Goal: Task Accomplishment & Management: Manage account settings

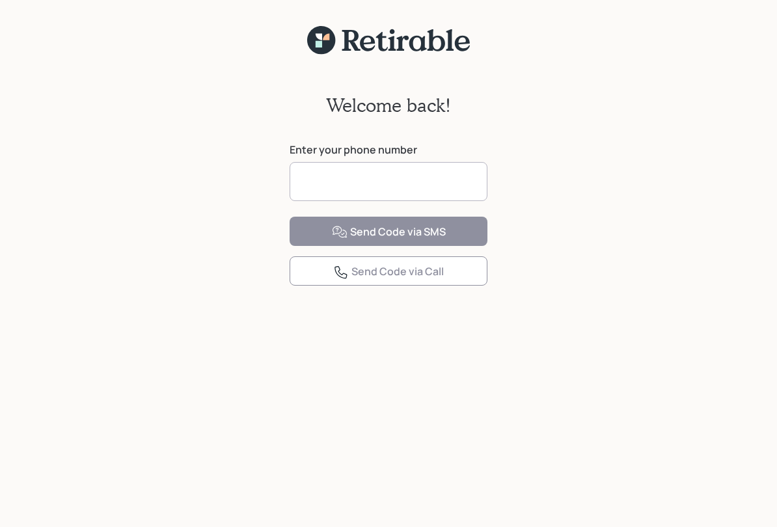
click at [417, 187] on input at bounding box center [388, 181] width 198 height 39
type input "**********"
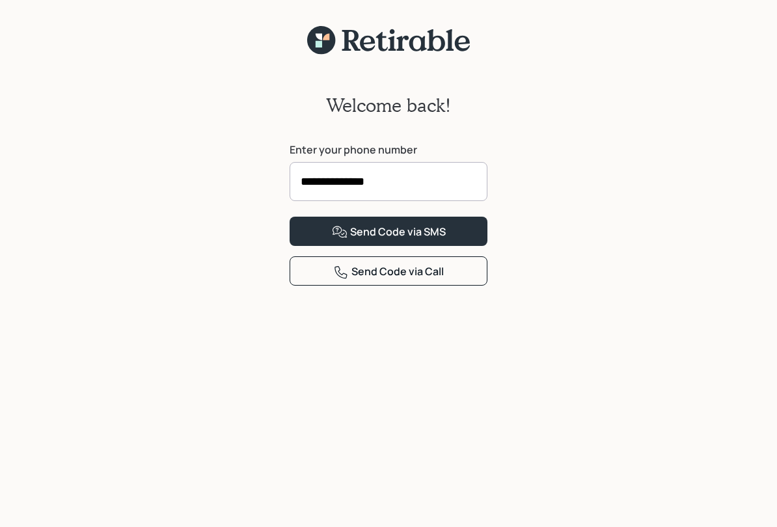
click at [475, 246] on button "Send Code via SMS" at bounding box center [388, 231] width 198 height 29
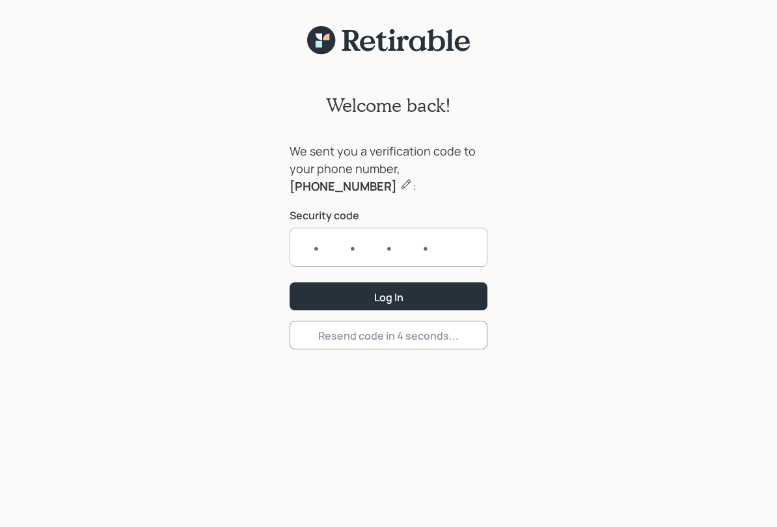
click at [462, 253] on input "text" at bounding box center [388, 247] width 198 height 39
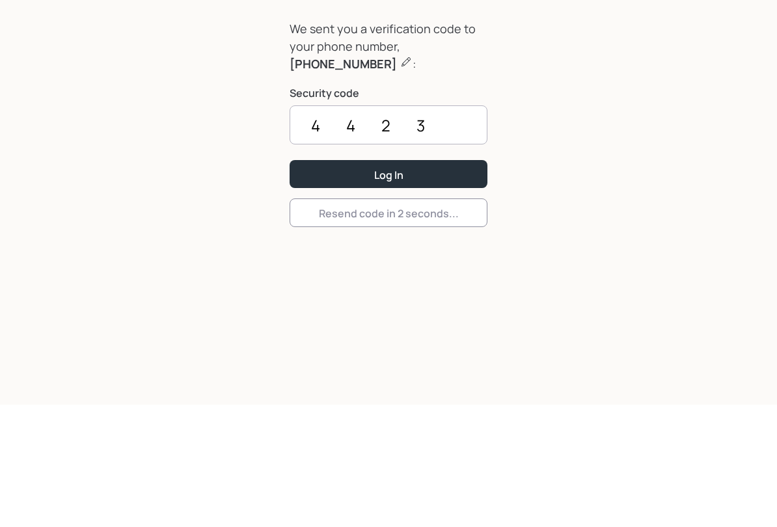
type input "4423"
click at [462, 282] on button "Log In" at bounding box center [388, 296] width 198 height 28
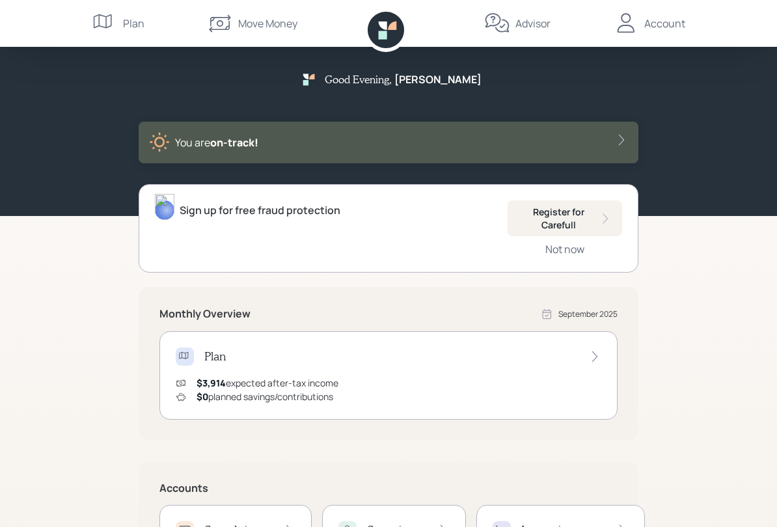
click at [613, 150] on div "You are on‑track!" at bounding box center [388, 142] width 479 height 21
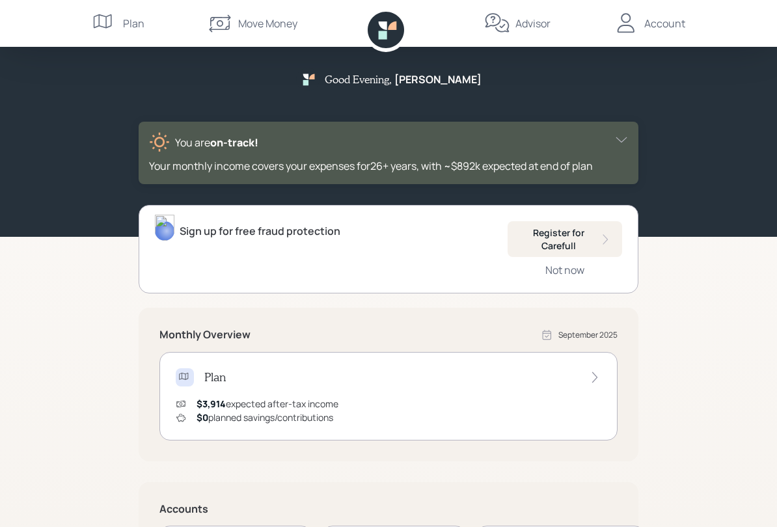
click at [121, 28] on div "Plan" at bounding box center [118, 23] width 53 height 47
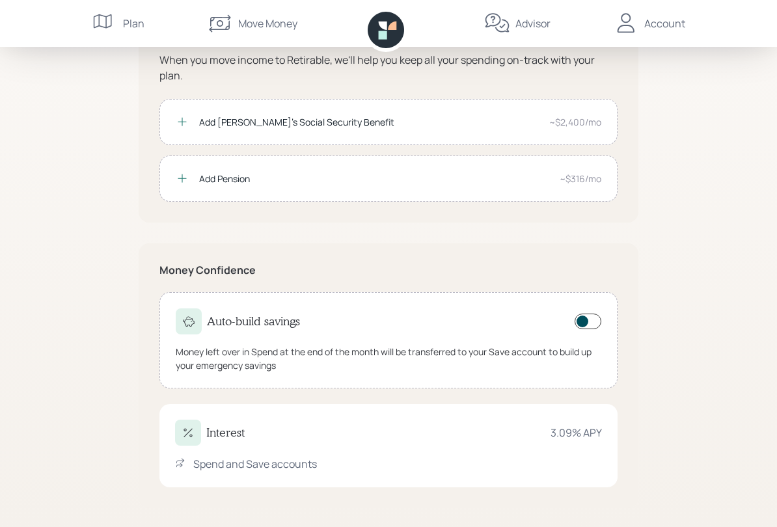
scroll to position [176, 0]
click at [564, 445] on div "Interest 3.09 % APY Spend and Save accounts" at bounding box center [388, 444] width 458 height 83
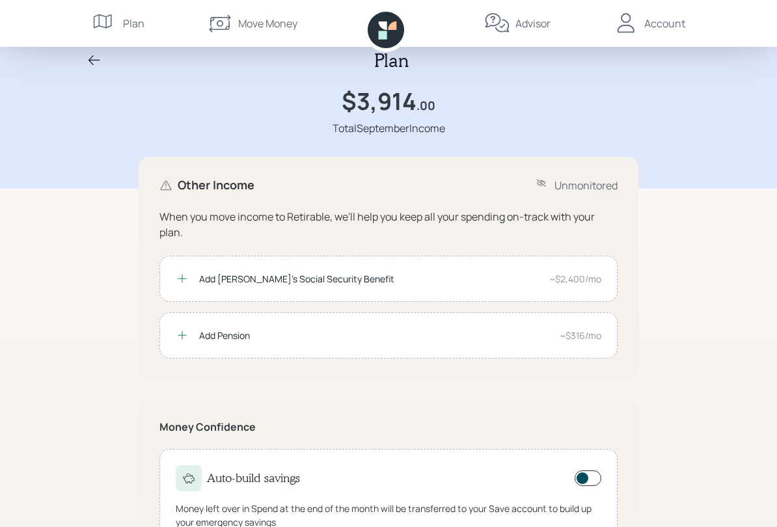
scroll to position [0, 0]
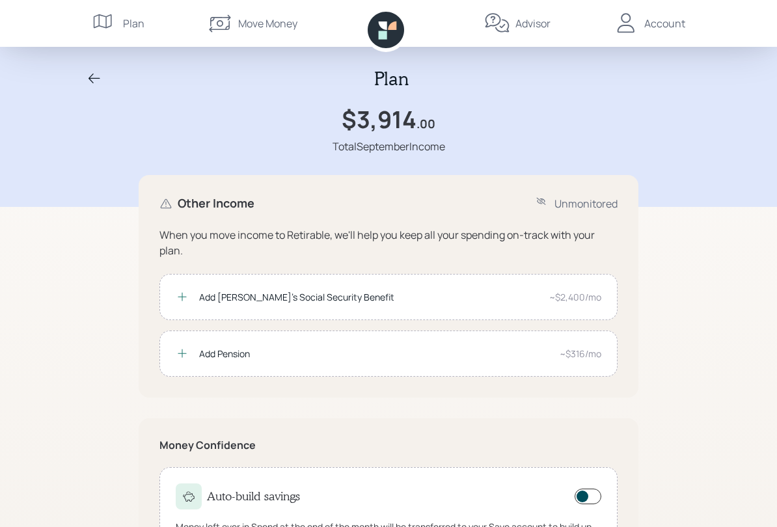
click at [598, 297] on div "~$2,400/mo" at bounding box center [575, 297] width 52 height 14
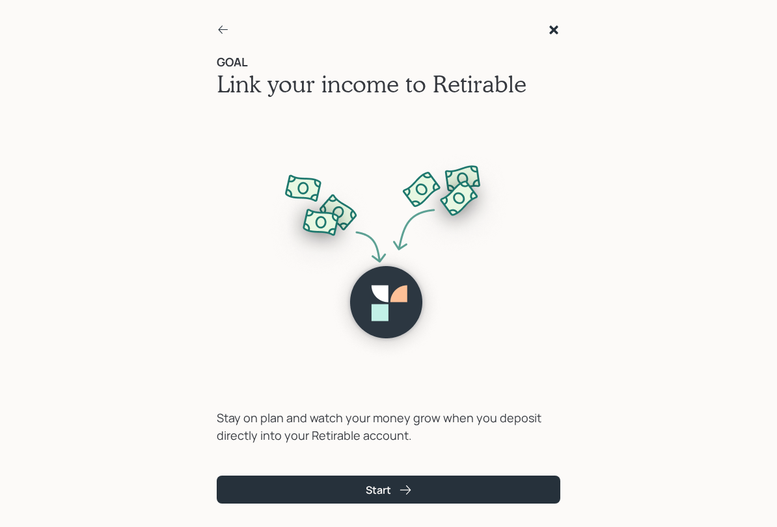
click at [559, 35] on icon at bounding box center [553, 29] width 13 height 13
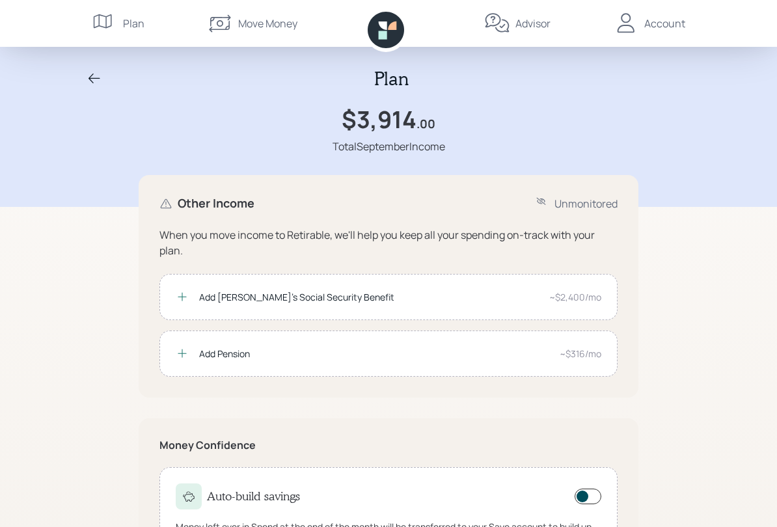
click at [657, 25] on div "Account" at bounding box center [664, 24] width 41 height 16
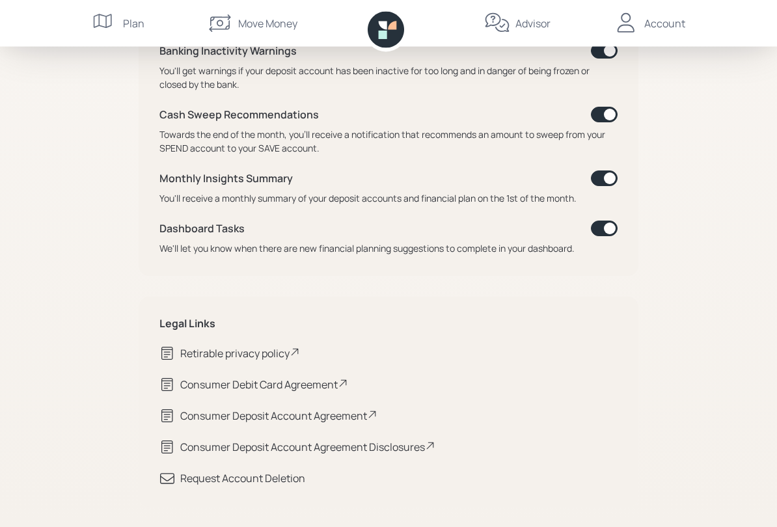
scroll to position [680, 0]
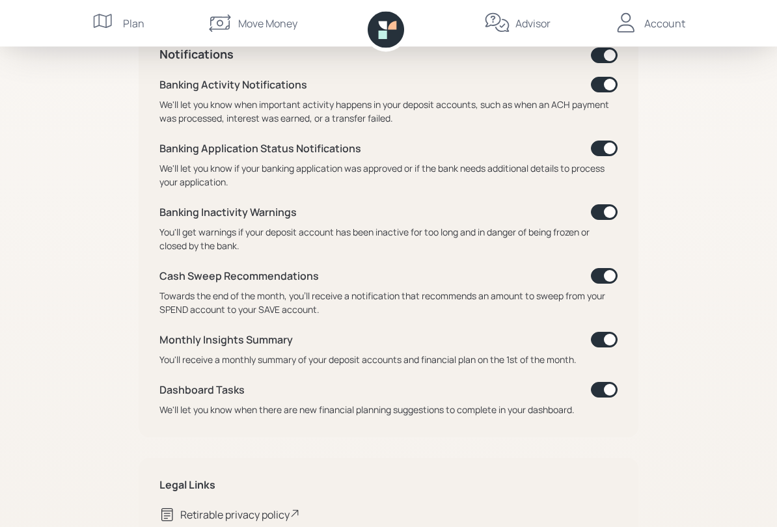
click at [614, 395] on span at bounding box center [604, 390] width 27 height 16
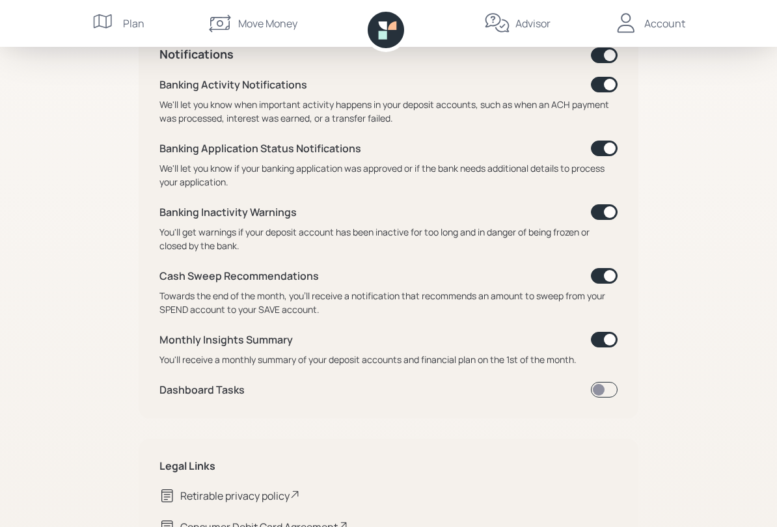
click at [609, 386] on span at bounding box center [604, 390] width 27 height 16
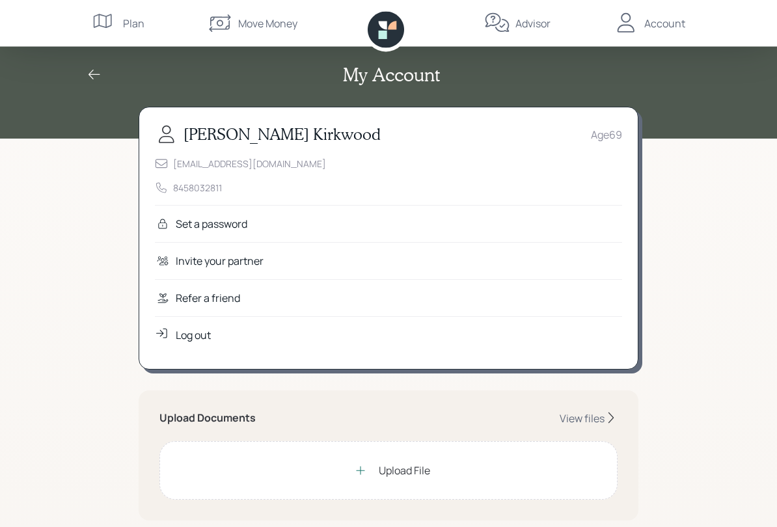
scroll to position [0, 0]
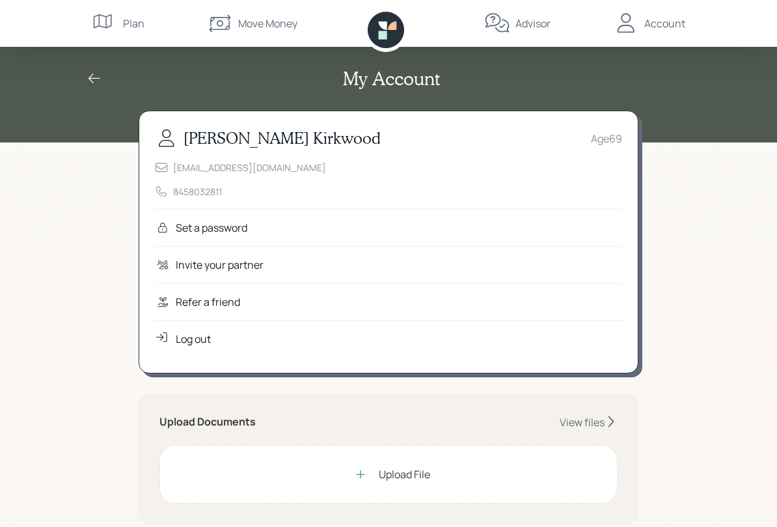
click at [90, 74] on icon at bounding box center [95, 79] width 16 height 16
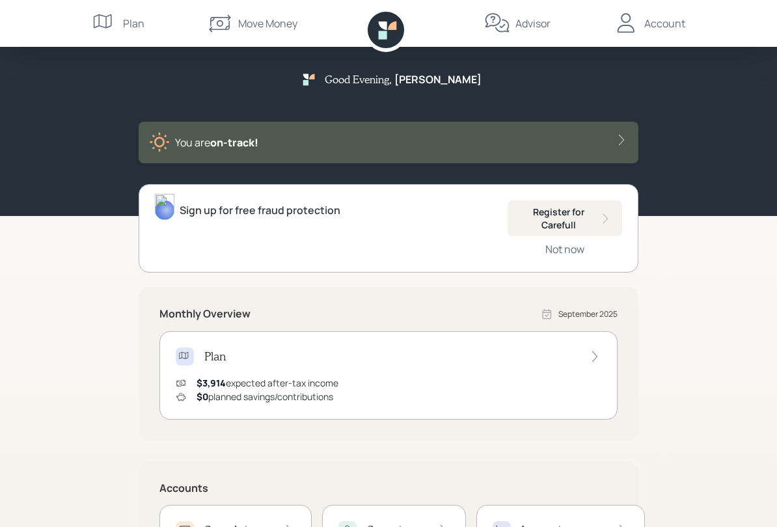
click at [168, 219] on img at bounding box center [165, 207] width 20 height 26
click at [518, 219] on div "Register for Carefull" at bounding box center [565, 218] width 94 height 25
click at [679, 24] on div "Account" at bounding box center [664, 24] width 41 height 16
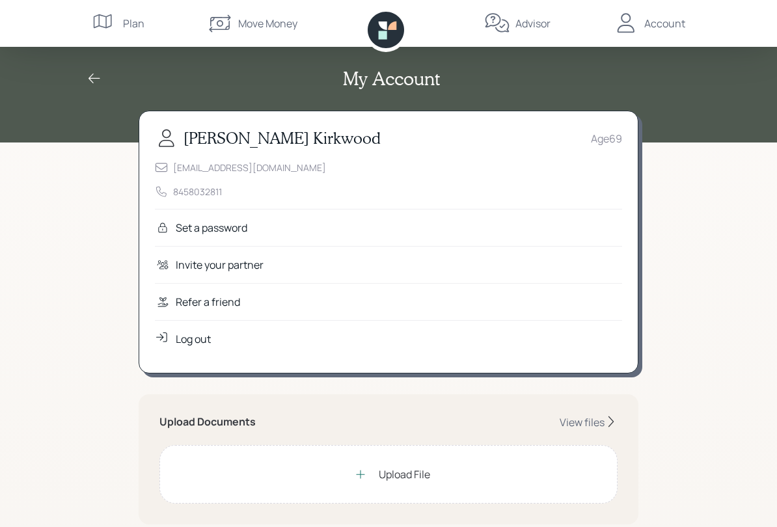
click at [172, 345] on div "Log out" at bounding box center [388, 338] width 467 height 37
